Goal: Check status: Check status

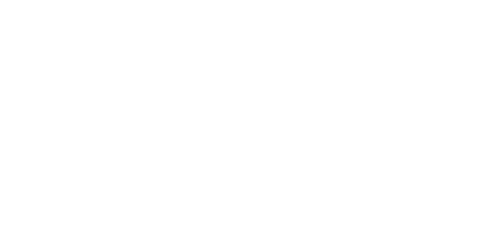
select select "100"
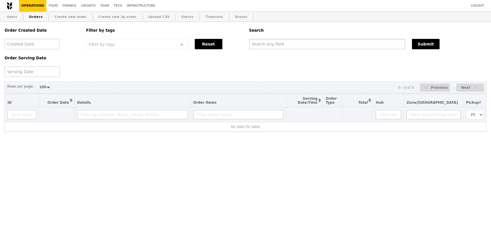
click at [267, 46] on input "text" at bounding box center [327, 44] width 156 height 10
paste input "GA3270256"
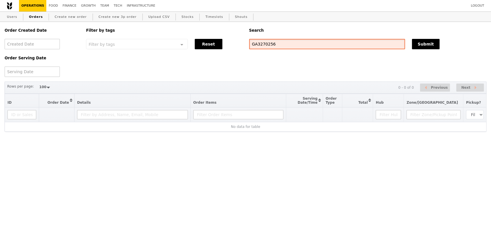
type input "GA3270256"
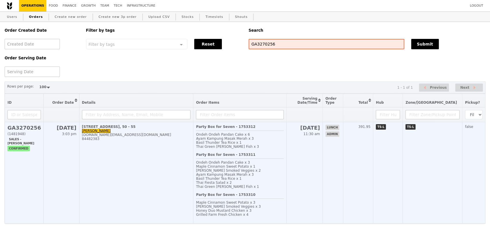
click at [27, 130] on h2 "GA3270256" at bounding box center [23, 128] width 33 height 6
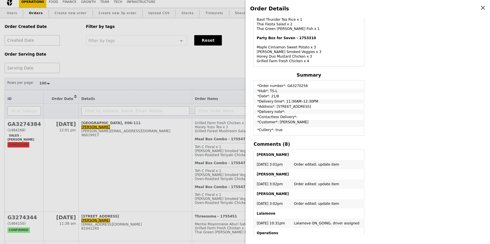
scroll to position [221, 0]
drag, startPoint x: 337, startPoint y: 105, endPoint x: 274, endPoint y: 104, distance: 63.0
click at [274, 104] on td "*Address*: [STREET_ADDRESS]" at bounding box center [308, 105] width 109 height 5
click at [356, 93] on td "*Date*: 21/8" at bounding box center [308, 95] width 109 height 5
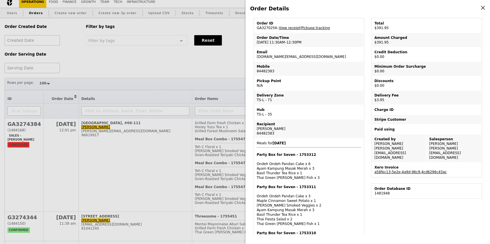
scroll to position [0, 0]
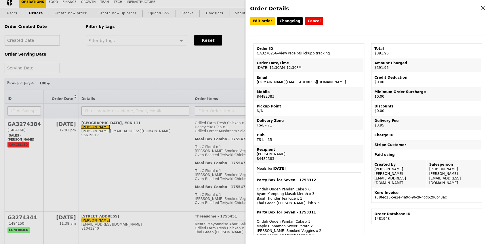
click at [312, 51] on link "Pickupp tracking" at bounding box center [315, 53] width 28 height 4
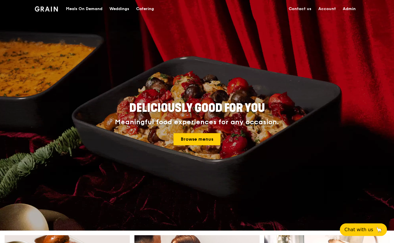
click at [90, 11] on div "Meals On Demand" at bounding box center [84, 8] width 37 height 17
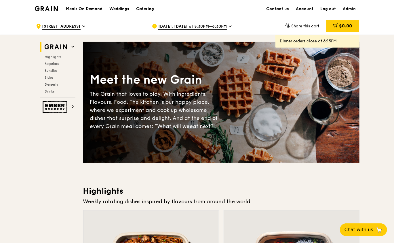
click at [175, 24] on span "Aug 21, Today at 5:30PM–6:30PM" at bounding box center [192, 27] width 69 height 6
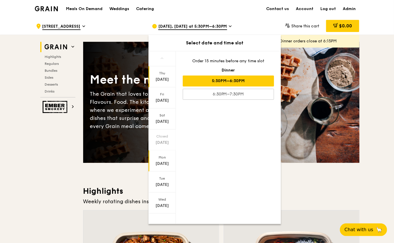
click at [165, 156] on div "Mon" at bounding box center [162, 157] width 26 height 5
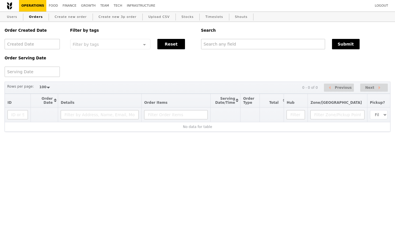
select select "100"
click at [235, 44] on input "text" at bounding box center [263, 44] width 124 height 10
paste input "G3273851."
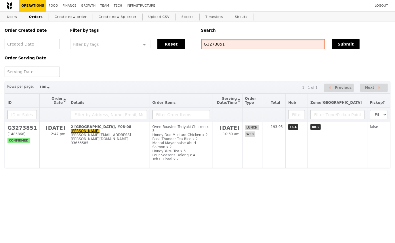
type input "G3273851"
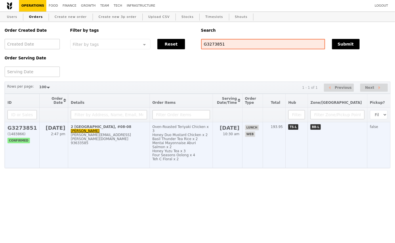
click at [25, 129] on h2 "G3273851" at bounding box center [21, 128] width 29 height 6
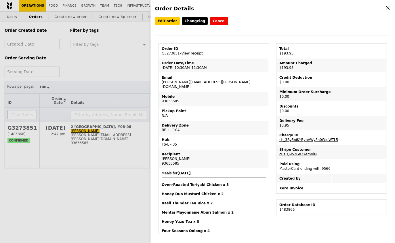
click at [198, 51] on link "View receipt" at bounding box center [192, 53] width 21 height 4
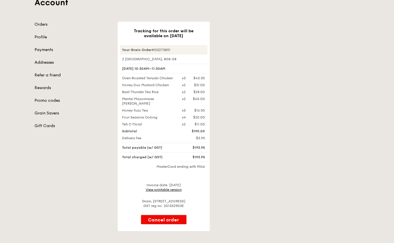
scroll to position [46, 0]
